Goal: Check status: Check status

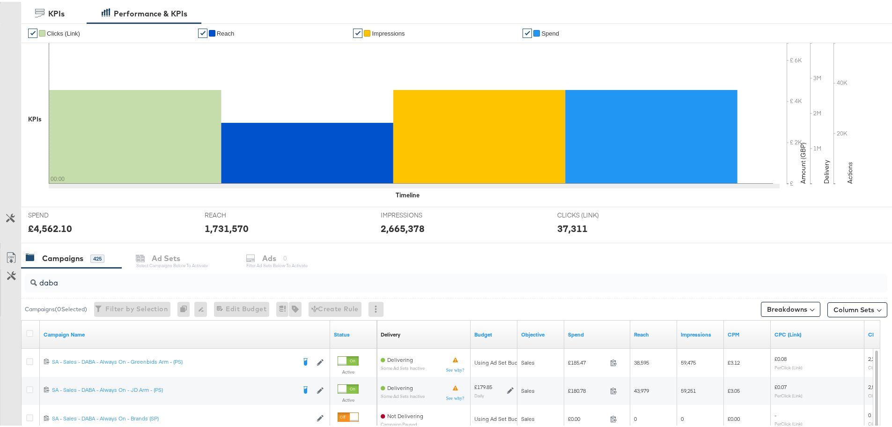
scroll to position [328, 0]
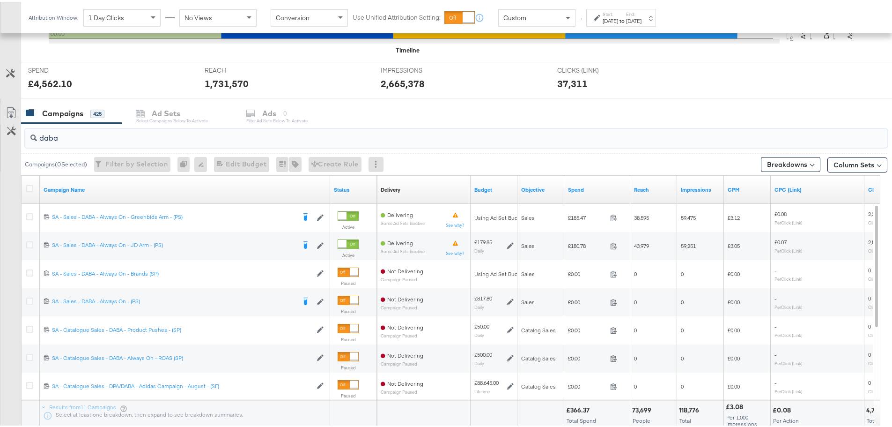
drag, startPoint x: 68, startPoint y: 136, endPoint x: 16, endPoint y: 138, distance: 52.0
click at [16, 138] on div "daba Campaigns ( 0 Selected) Filter by Selection Filter 0 campaigns 0 Rename 0 …" at bounding box center [444, 287] width 888 height 333
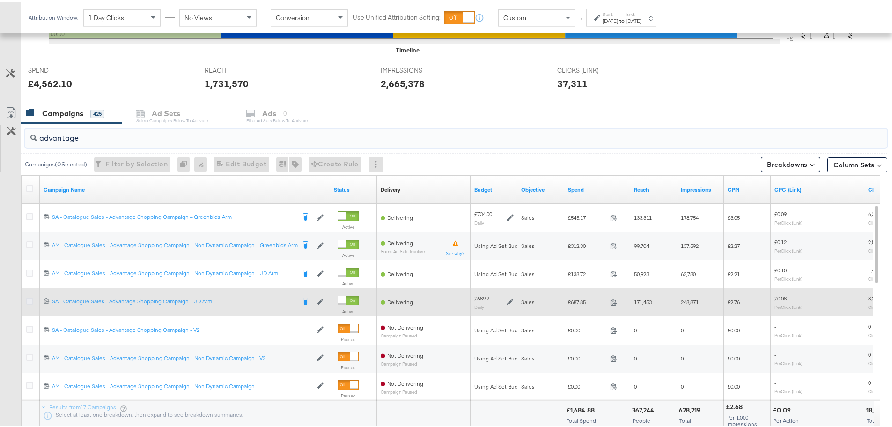
type input "advantage"
click at [27, 299] on icon at bounding box center [29, 299] width 7 height 7
click at [0, 0] on input "checkbox" at bounding box center [0, 0] width 0 height 0
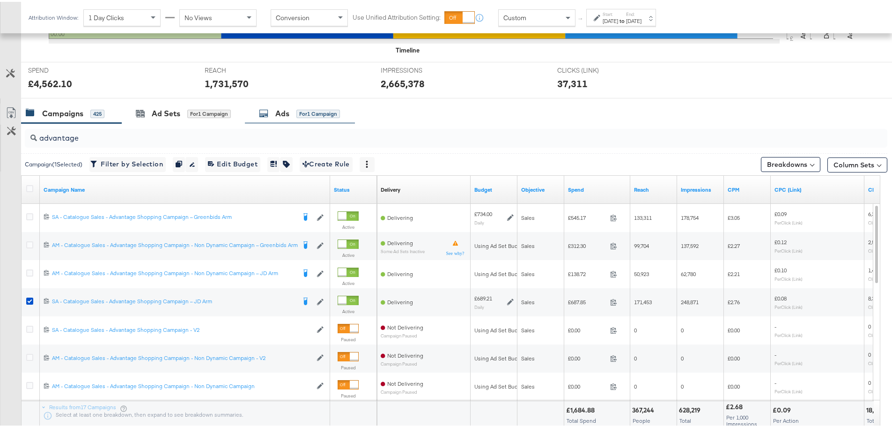
click at [275, 114] on div "Ads for 1 Campaign" at bounding box center [299, 111] width 81 height 11
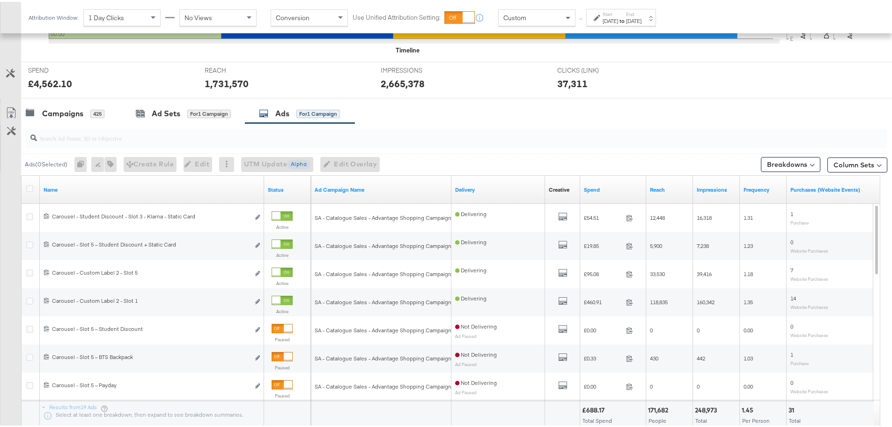
click at [618, 15] on div "[DATE]" at bounding box center [610, 18] width 15 height 7
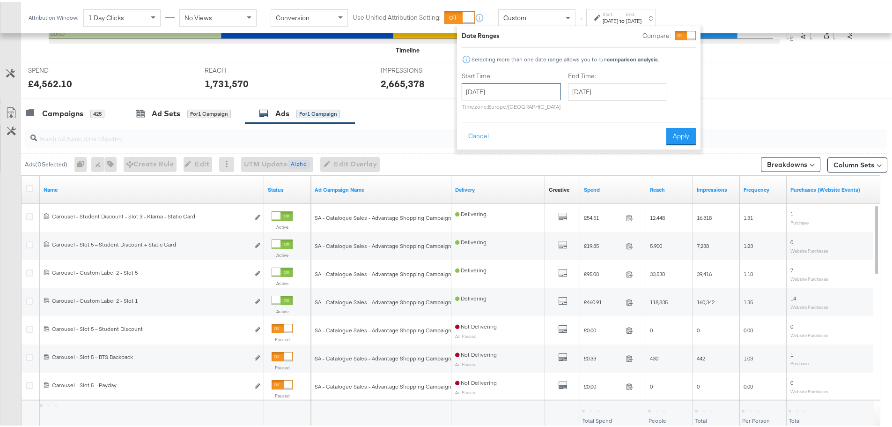
click at [538, 95] on input "[DATE]" at bounding box center [511, 90] width 99 height 17
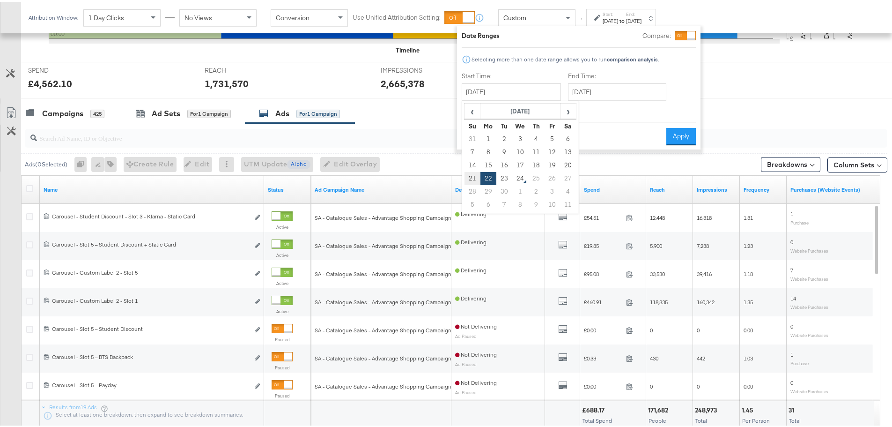
click at [473, 175] on td "21" at bounding box center [473, 176] width 16 height 13
type input "[DATE]"
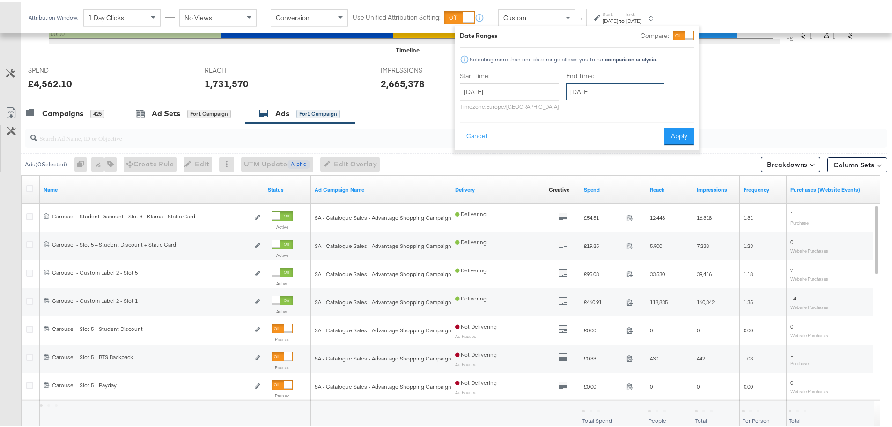
click at [587, 91] on input "[DATE]" at bounding box center [615, 90] width 98 height 17
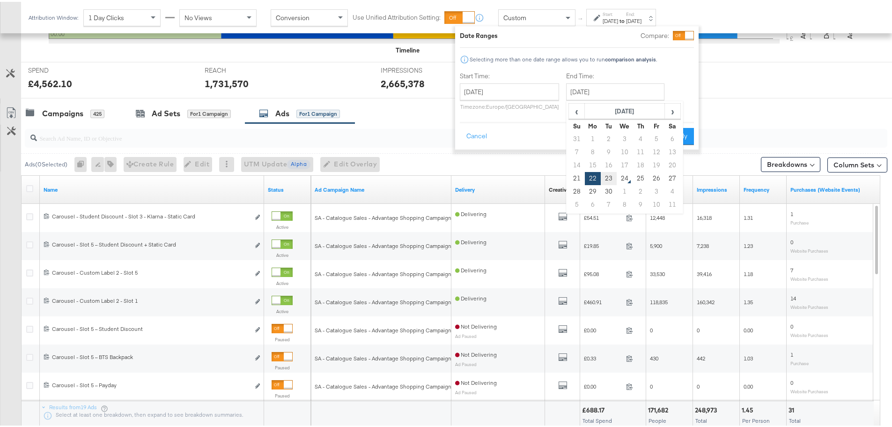
click at [606, 177] on td "23" at bounding box center [609, 176] width 16 height 13
type input "[DATE]"
click at [679, 130] on button "Apply" at bounding box center [678, 134] width 30 height 17
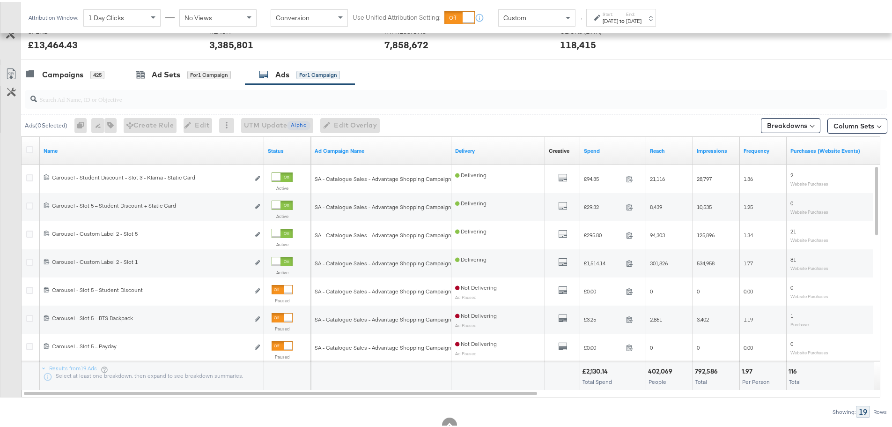
scroll to position [397, 0]
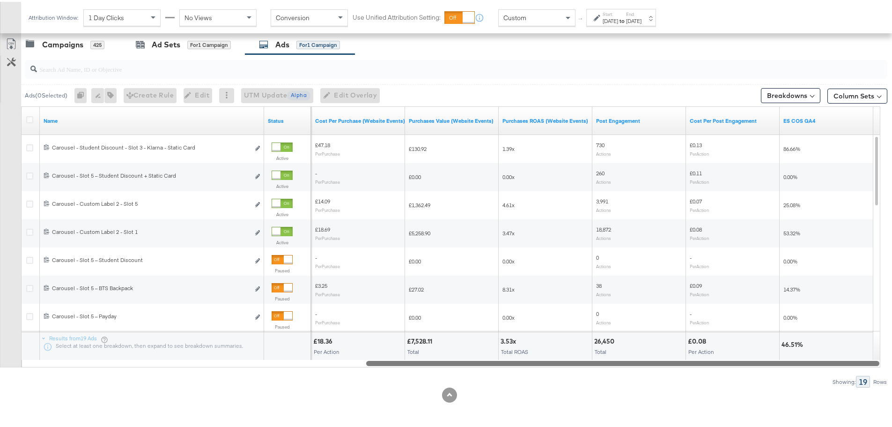
drag, startPoint x: 401, startPoint y: 359, endPoint x: 847, endPoint y: 376, distance: 446.3
click at [847, 376] on div "Ads ( 0 Selected) 0 Rename 0 ads Tags for 0 campaigns Create Rule Edit 0 ads Ed…" at bounding box center [444, 218] width 888 height 333
